Goal: Task Accomplishment & Management: Manage account settings

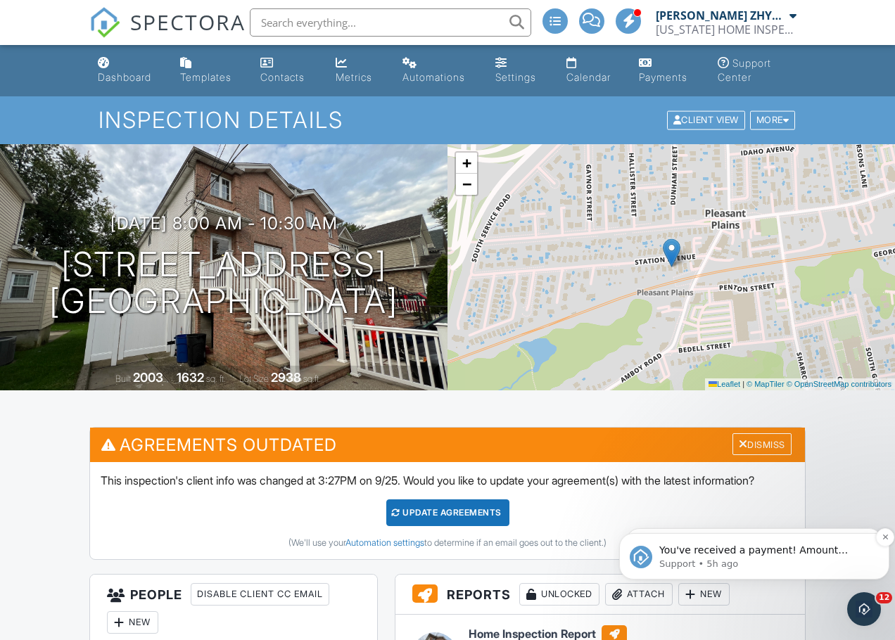
click at [865, 554] on span "You've received a payment! Amount $150.00 Fee $0.00 Net $150.00 Transaction # p…" at bounding box center [762, 619] width 206 height 151
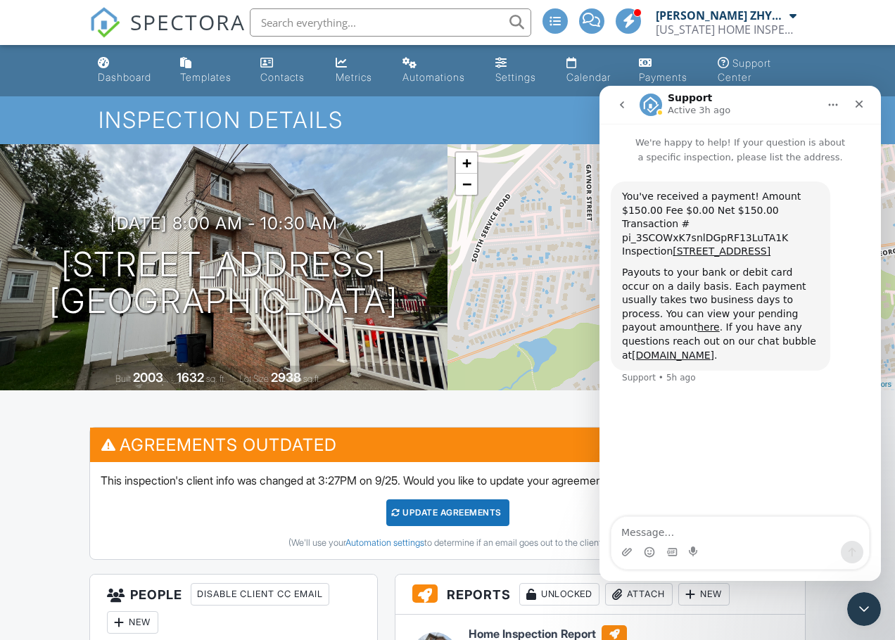
click at [619, 103] on icon "go back" at bounding box center [621, 104] width 11 height 11
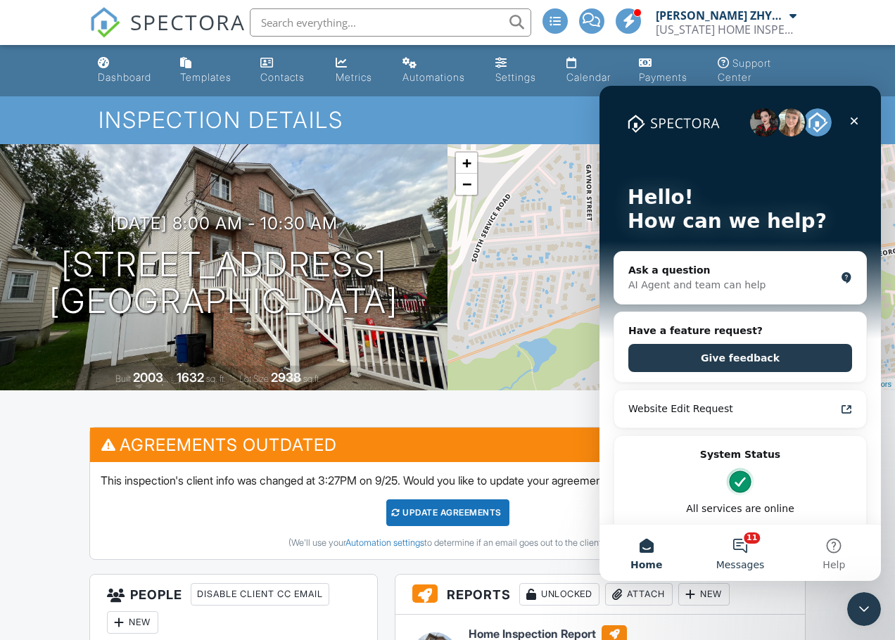
click at [749, 549] on button "11 Messages" at bounding box center [740, 553] width 94 height 56
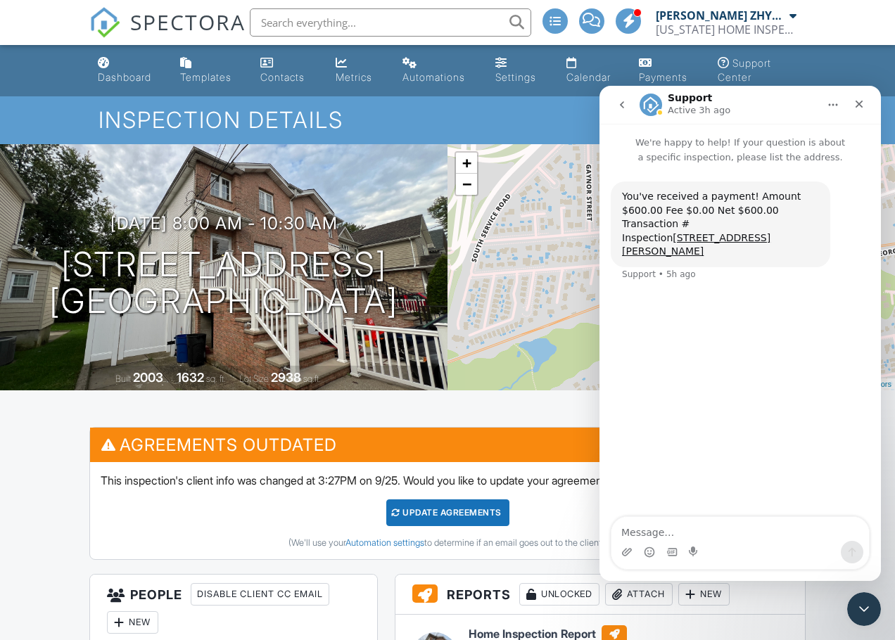
click at [617, 107] on icon "go back" at bounding box center [621, 104] width 11 height 11
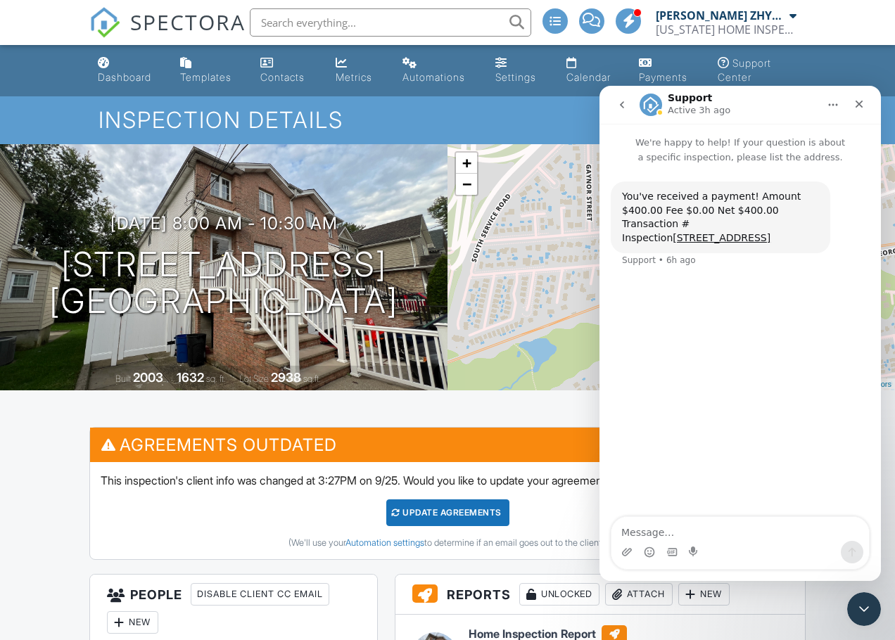
click at [624, 103] on icon "go back" at bounding box center [621, 104] width 11 height 11
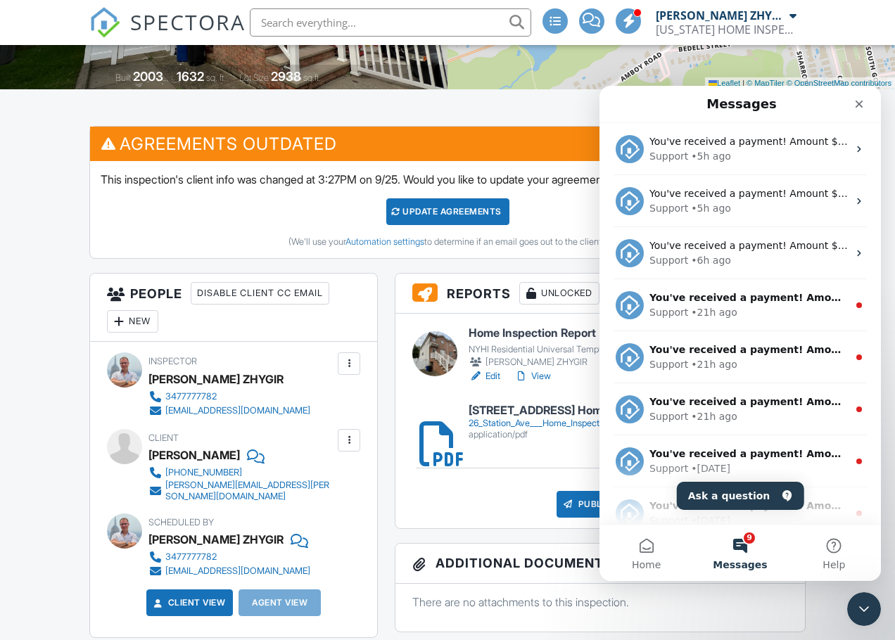
scroll to position [352, 0]
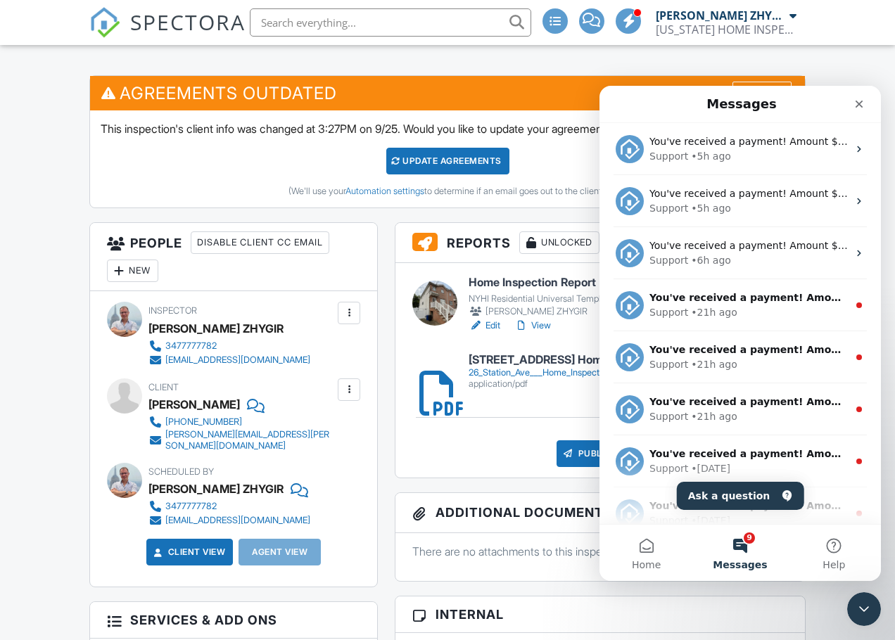
click at [858, 106] on icon "Close" at bounding box center [859, 105] width 8 height 8
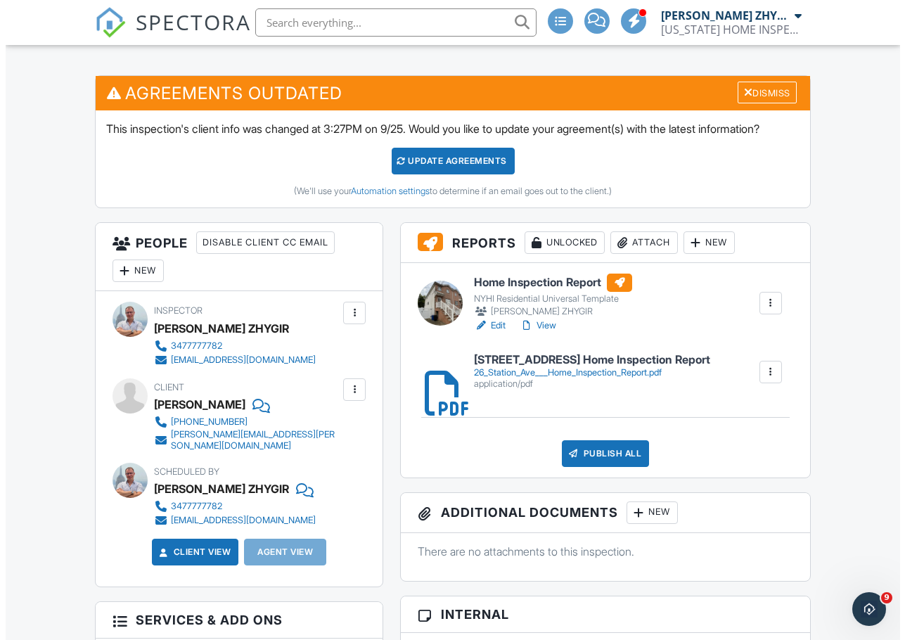
scroll to position [0, 0]
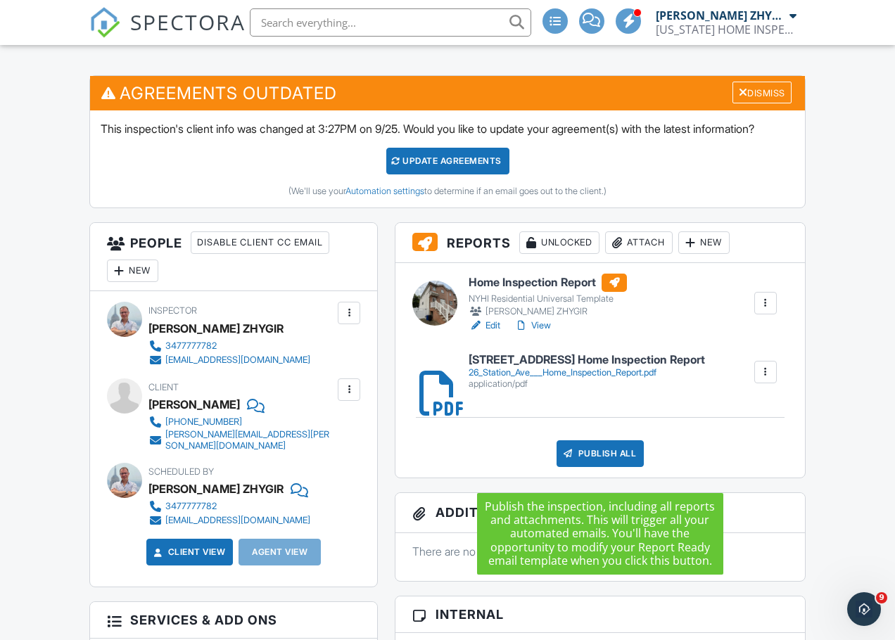
click at [630, 467] on div "Publish All" at bounding box center [600, 453] width 88 height 27
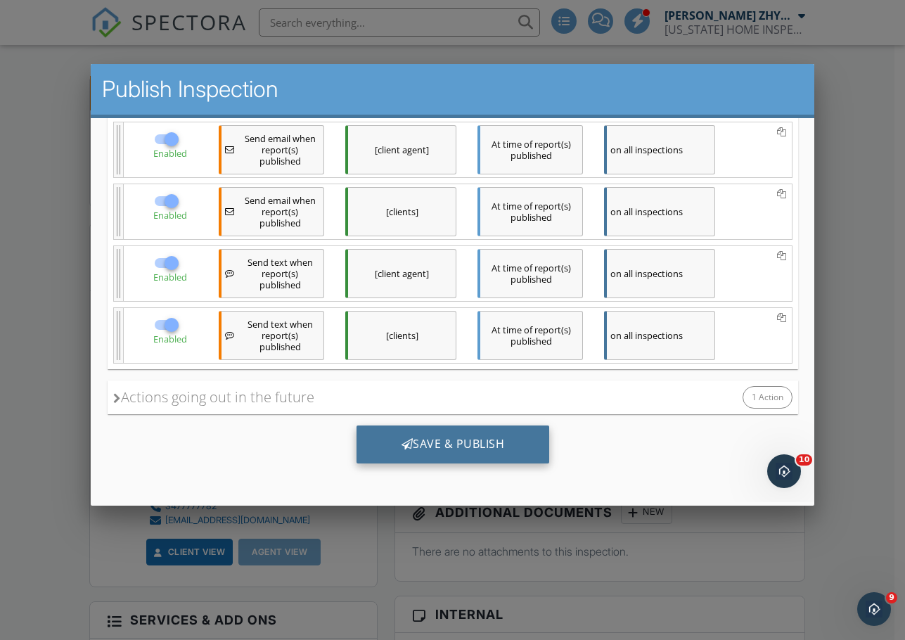
click at [457, 436] on div "Save & Publish" at bounding box center [452, 445] width 193 height 38
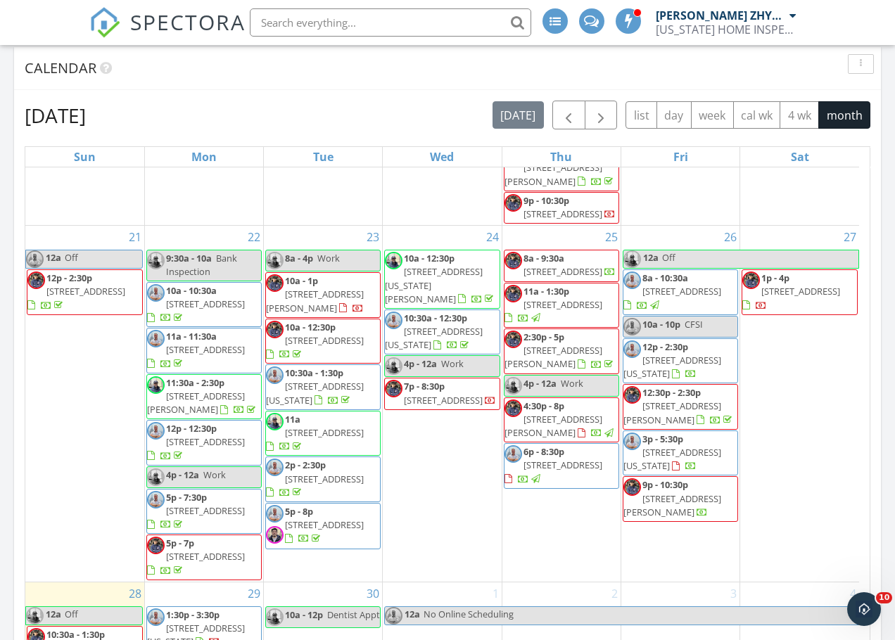
scroll to position [1657, 0]
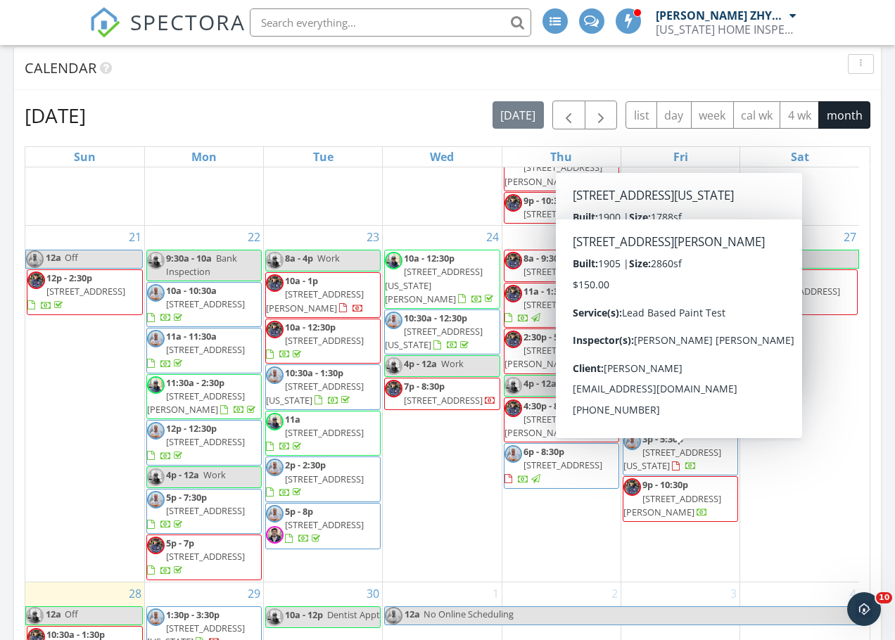
click at [843, 373] on div "27 1p - 4p 2051 E 29th St, BROOKLYN 11229" at bounding box center [799, 404] width 119 height 356
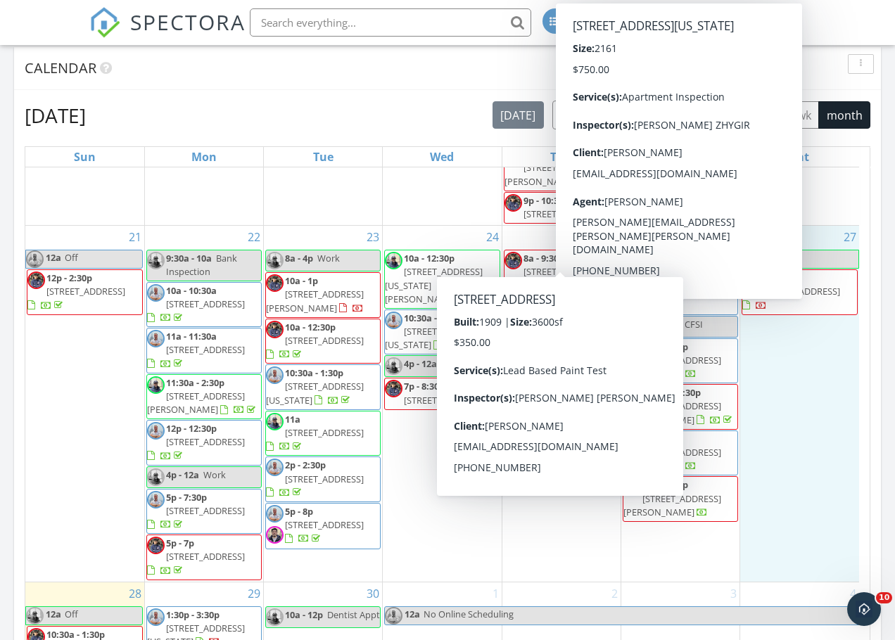
click at [530, 252] on span "8a - 9:30a" at bounding box center [543, 258] width 41 height 13
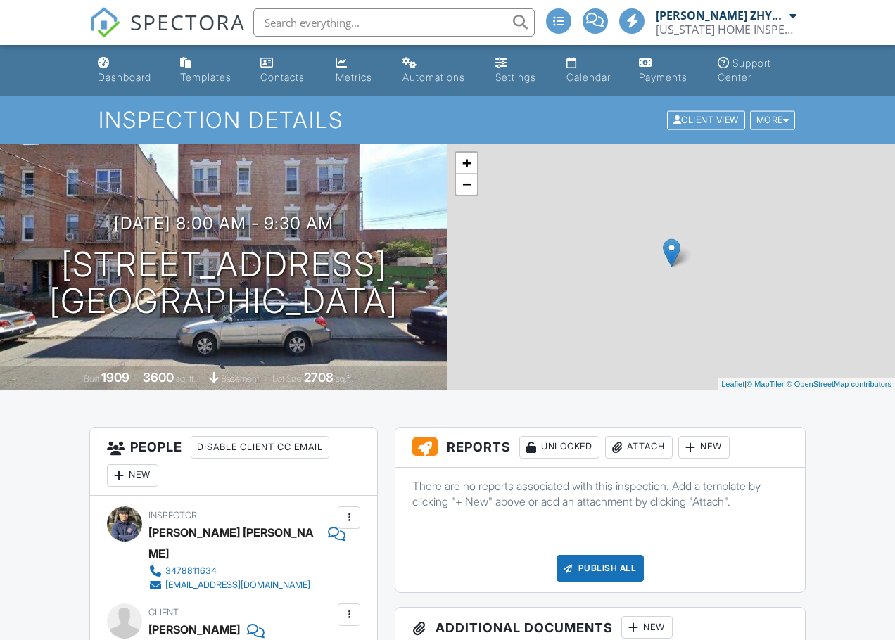
scroll to position [469, 0]
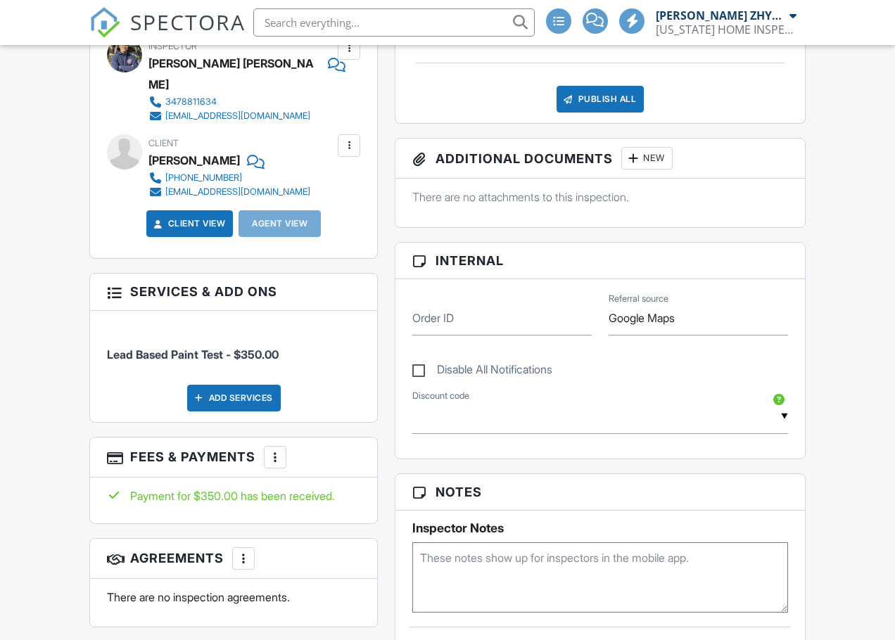
click at [281, 450] on div at bounding box center [275, 457] width 14 height 14
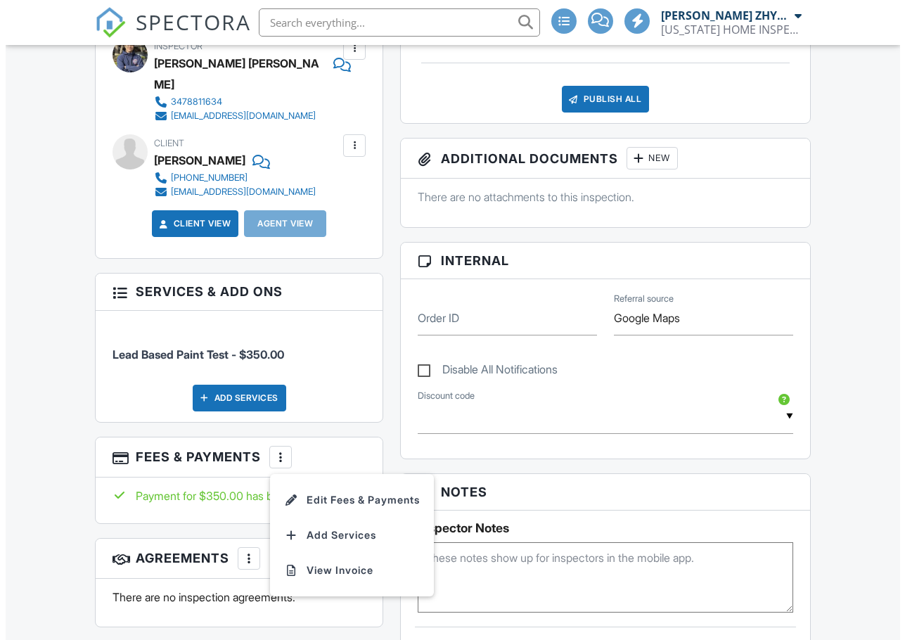
scroll to position [0, 0]
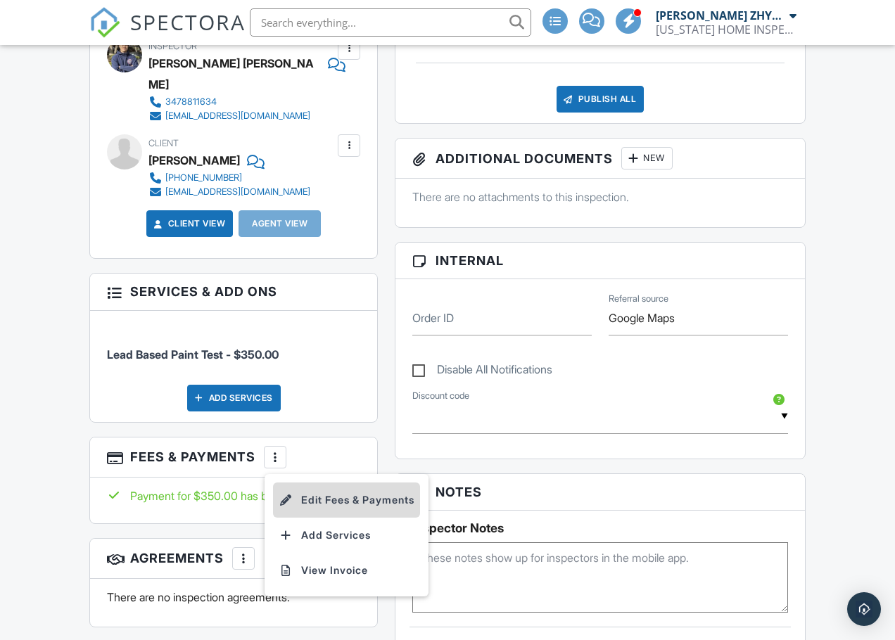
click at [334, 483] on li "Edit Fees & Payments" at bounding box center [346, 500] width 147 height 35
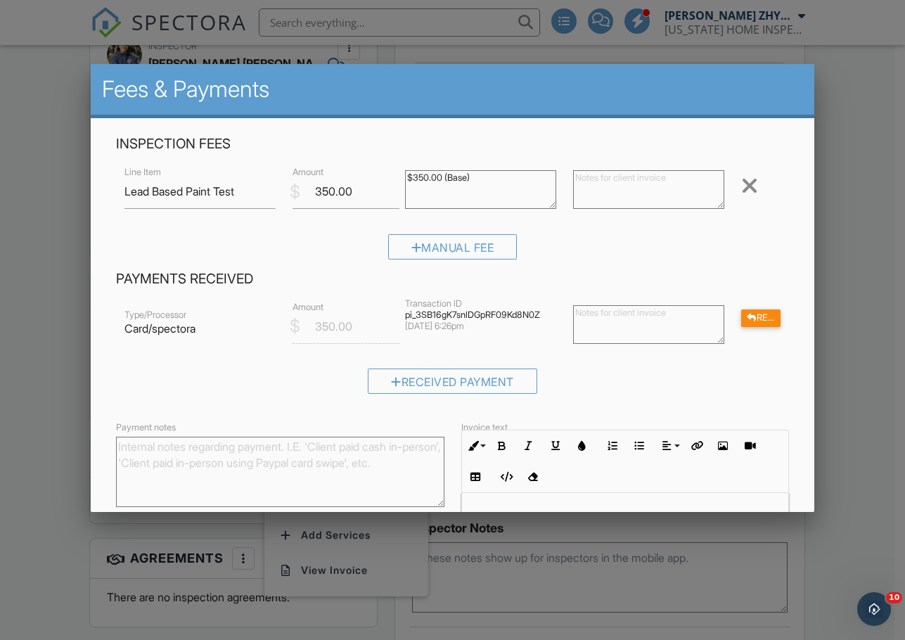
click at [845, 176] on div at bounding box center [452, 330] width 905 height 801
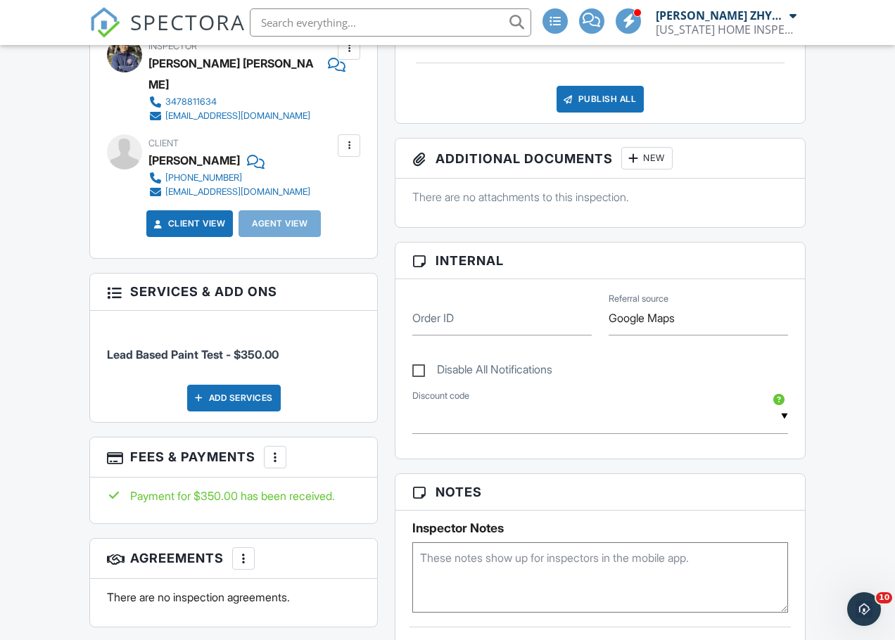
scroll to position [117, 0]
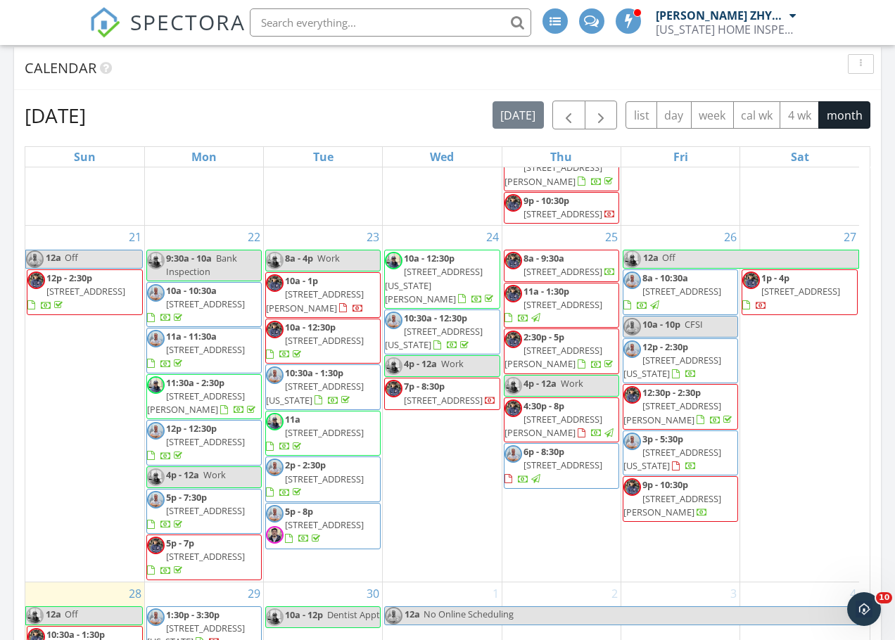
scroll to position [1657, 0]
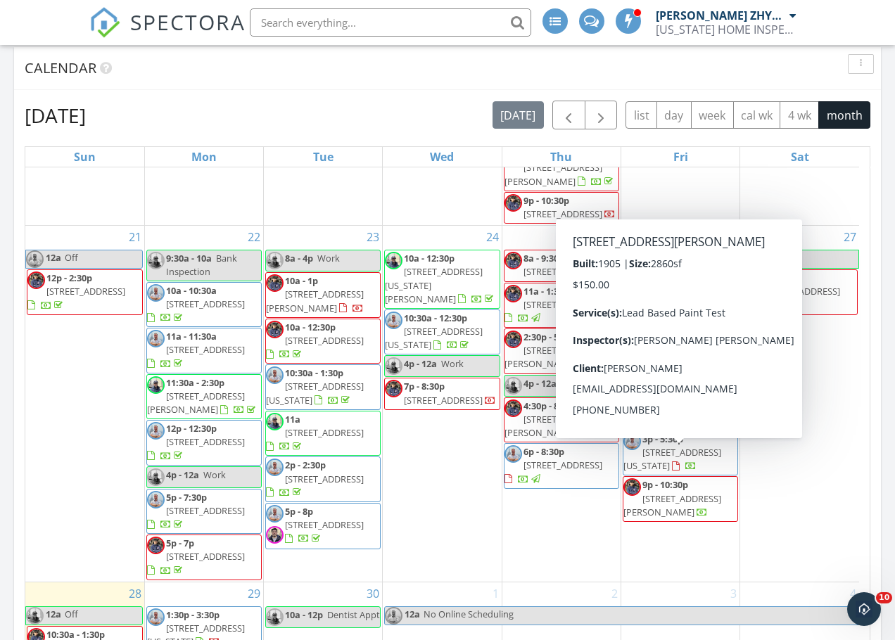
click at [881, 447] on div "Today All Inspectors 10:30 am 157 Lander Ave, STATEN ISLAND, NY 10314 Akon Zhen…" at bounding box center [447, 251] width 895 height 1280
